Goal: Information Seeking & Learning: Learn about a topic

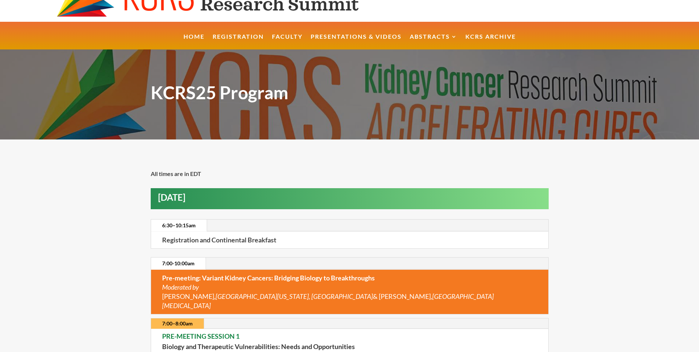
scroll to position [29, 0]
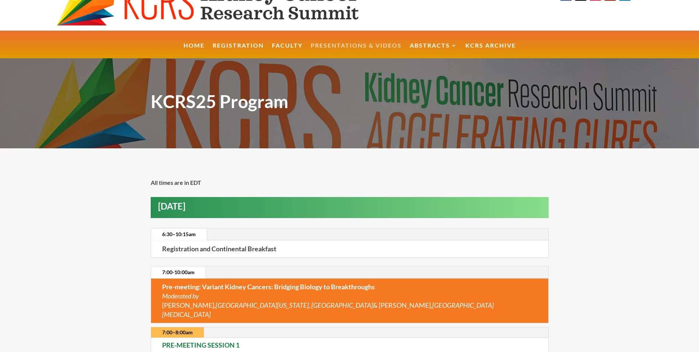
click at [352, 43] on link "Presentations & Videos" at bounding box center [356, 51] width 91 height 16
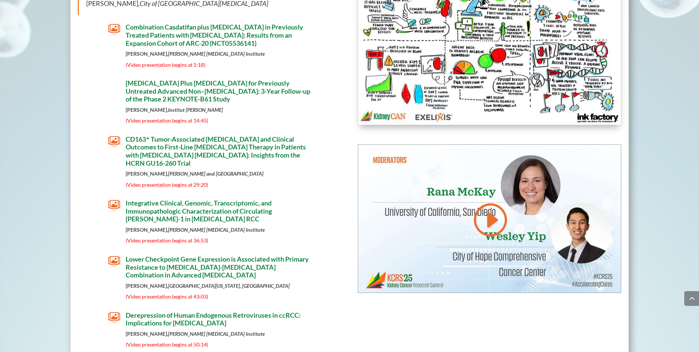
scroll to position [3950, 0]
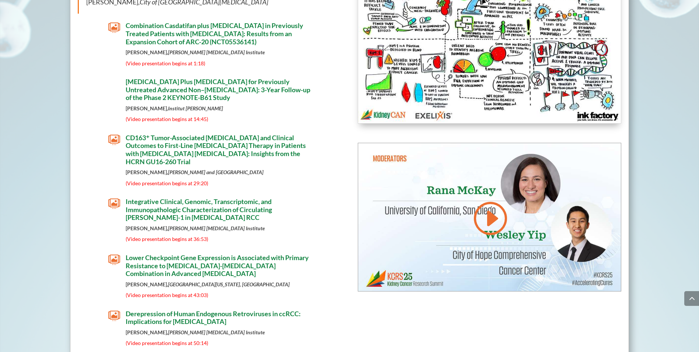
click at [213, 35] on span "Combination Casdatifan plus [MEDICAL_DATA] in Previously Treated Patients with …" at bounding box center [215, 33] width 178 height 24
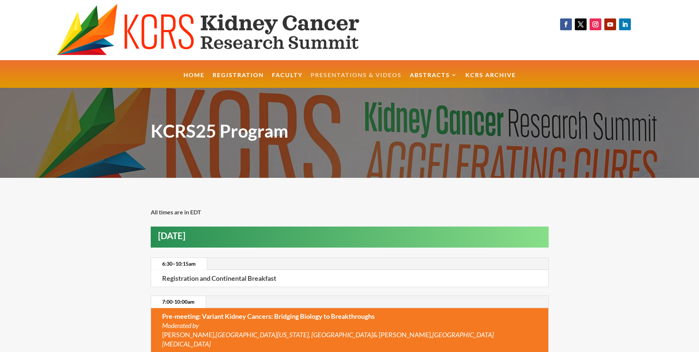
click at [354, 73] on link "Presentations & Videos" at bounding box center [356, 80] width 91 height 16
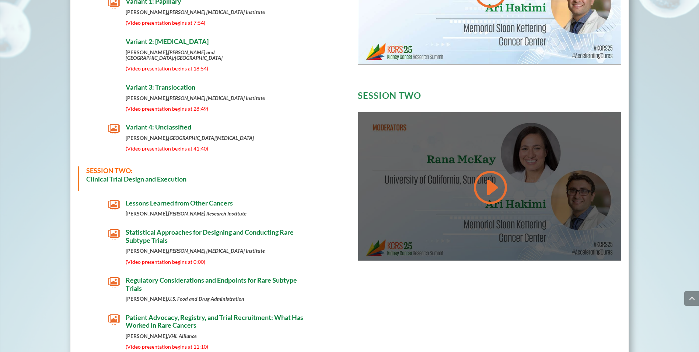
scroll to position [442, 0]
